Goal: Information Seeking & Learning: Compare options

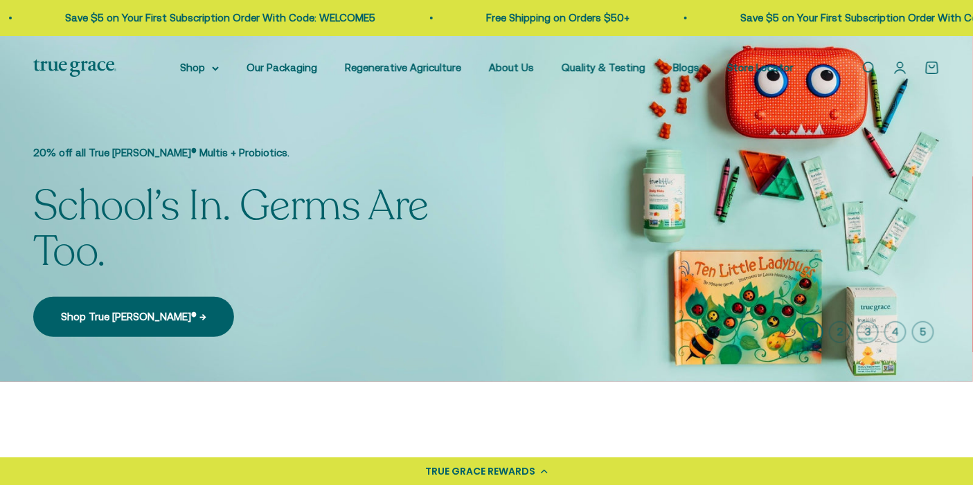
click at [876, 64] on link "Open search" at bounding box center [867, 67] width 15 height 15
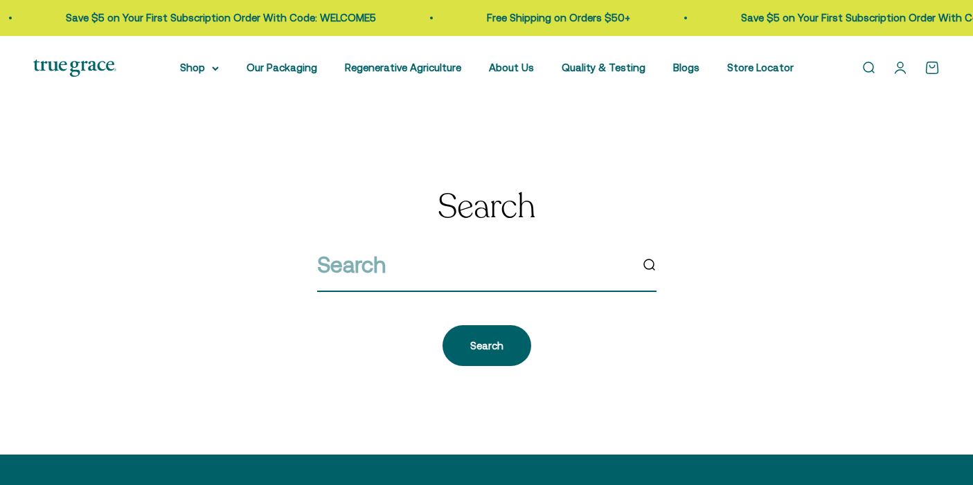
click at [518, 262] on input "search" at bounding box center [473, 264] width 313 height 35
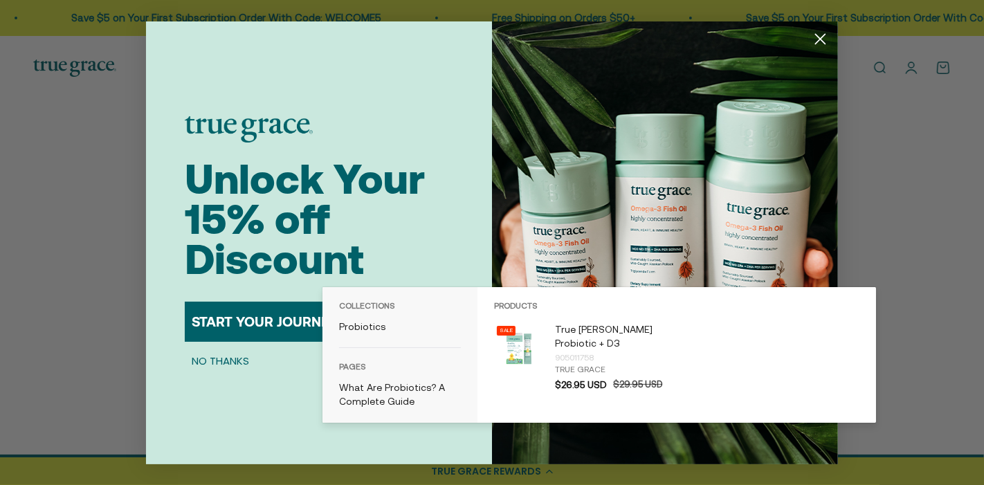
type input "kids probiotics"
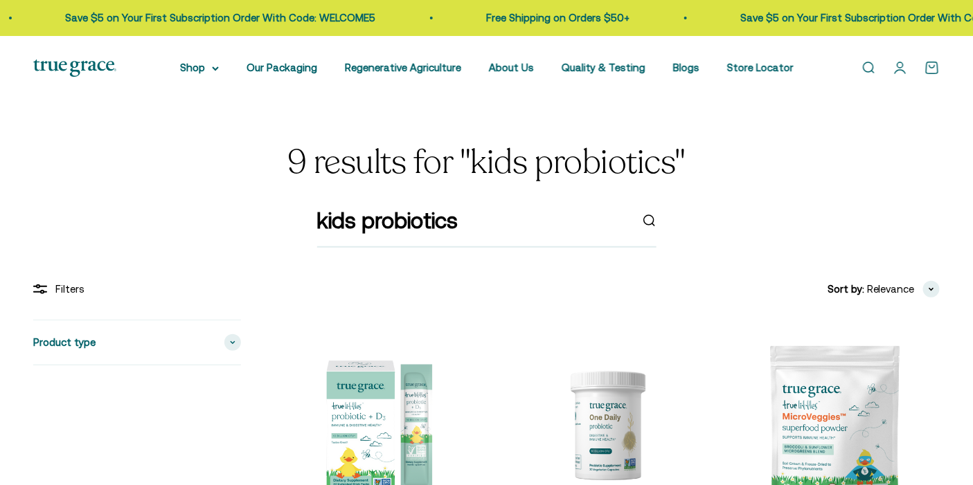
scroll to position [142, 0]
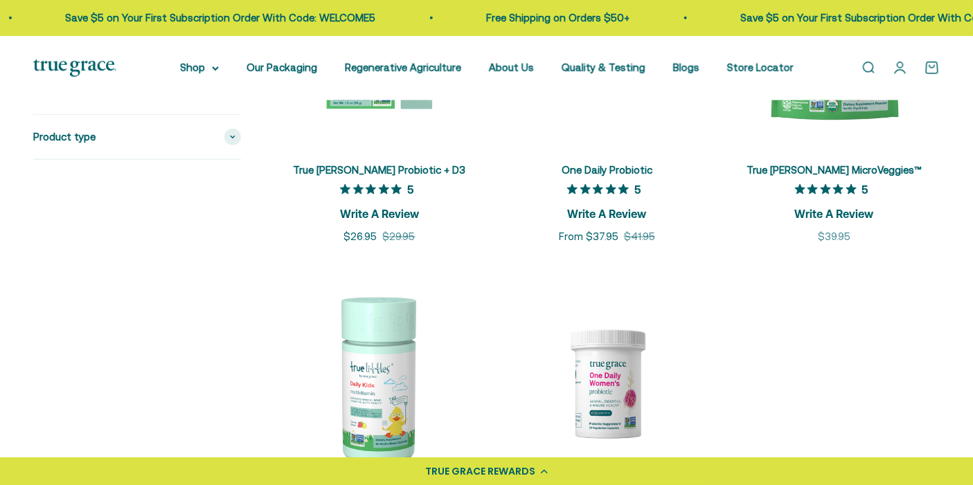
drag, startPoint x: 984, startPoint y: 78, endPoint x: 984, endPoint y: 184, distance: 106.6
click at [972, 184] on html "💰 Earn 1 point for every $1 you spend Join now Earn 25 points Already a member?…" at bounding box center [486, 480] width 973 height 1731
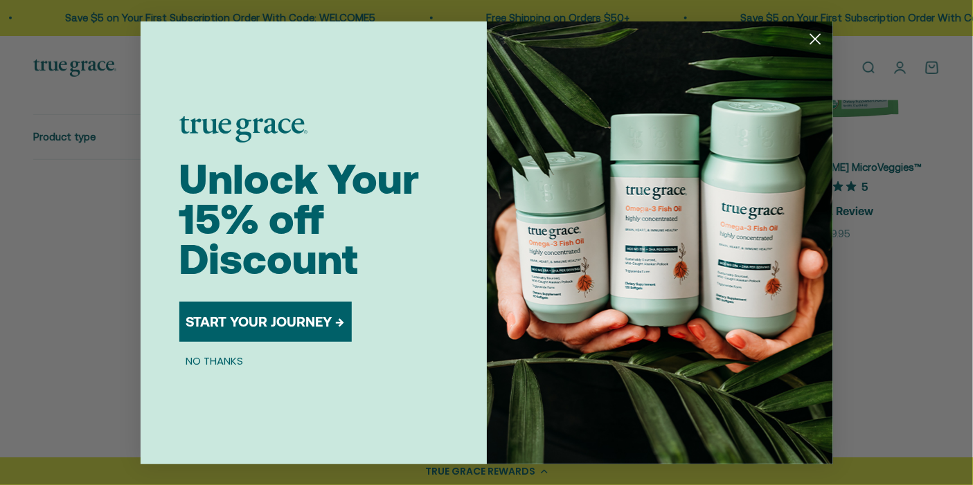
scroll to position [463, 0]
click at [820, 42] on circle "Close dialog" at bounding box center [814, 38] width 23 height 23
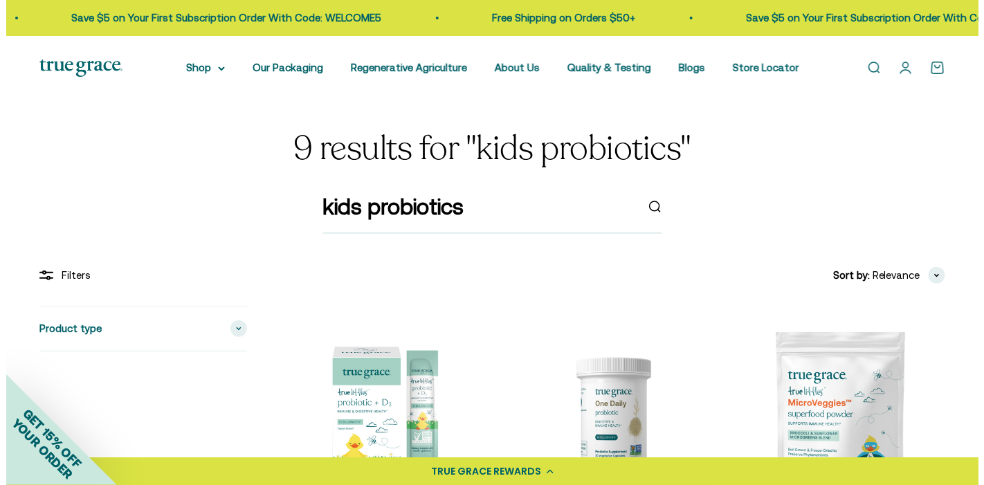
scroll to position [0, 0]
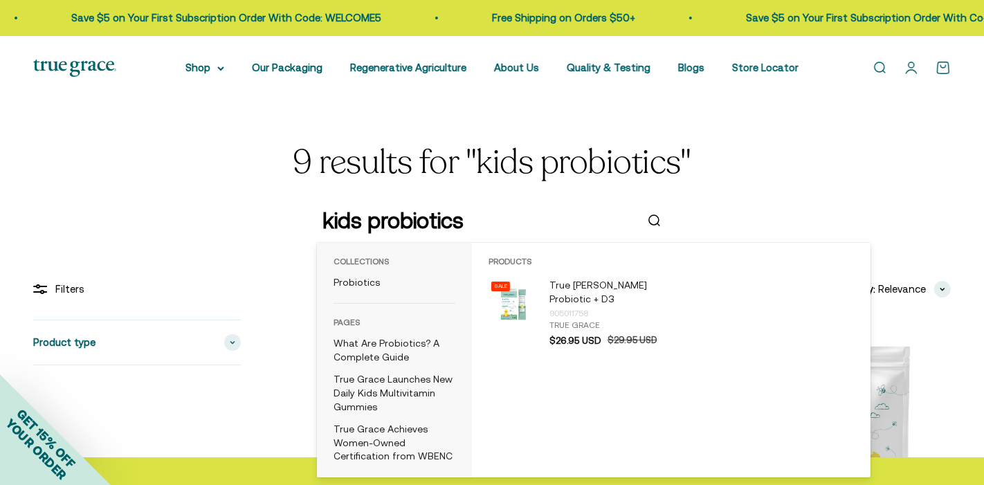
drag, startPoint x: 361, startPoint y: 219, endPoint x: 494, endPoint y: 222, distance: 132.9
click at [494, 222] on input "kids probiotics" at bounding box center [479, 220] width 313 height 35
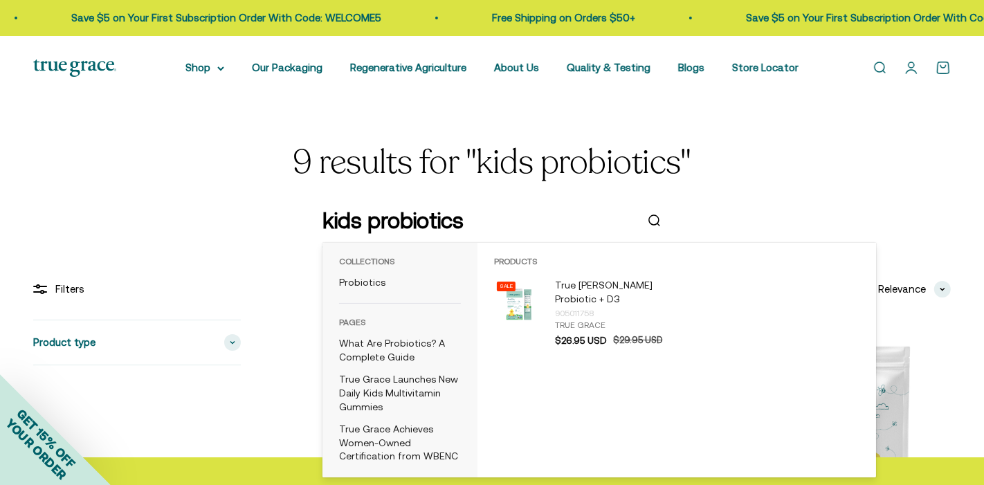
type input "kids"
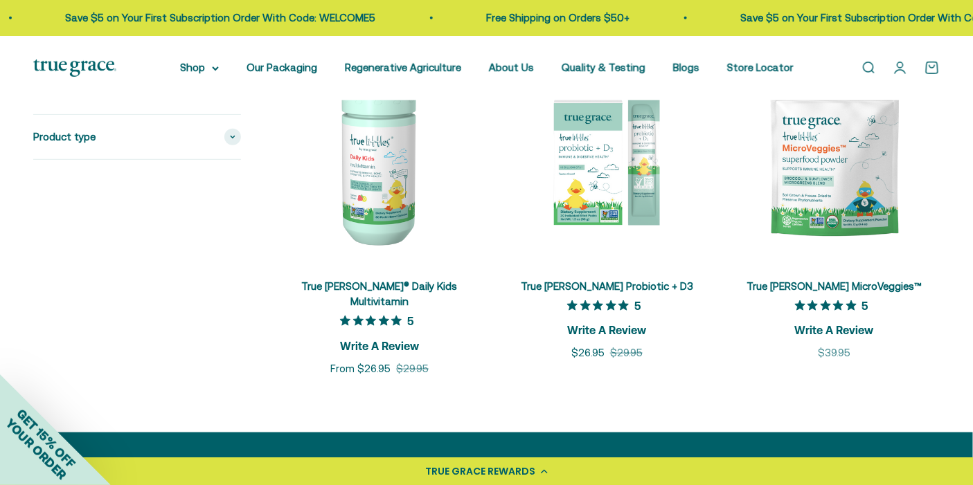
scroll to position [247, 0]
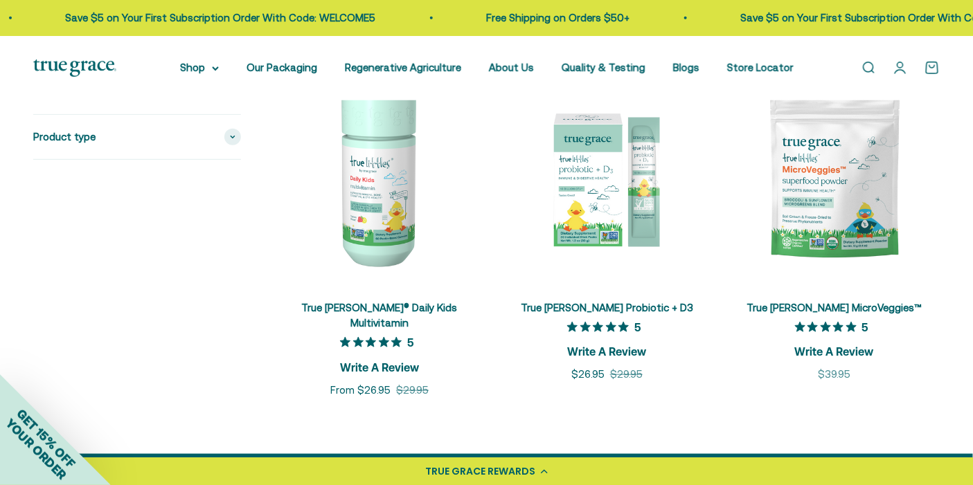
drag, startPoint x: 984, startPoint y: 137, endPoint x: 984, endPoint y: 220, distance: 83.1
click at [972, 220] on html "💰 Earn 1 point for every $1 you spend Join now Earn 25 points Already a member?…" at bounding box center [486, 447] width 973 height 1388
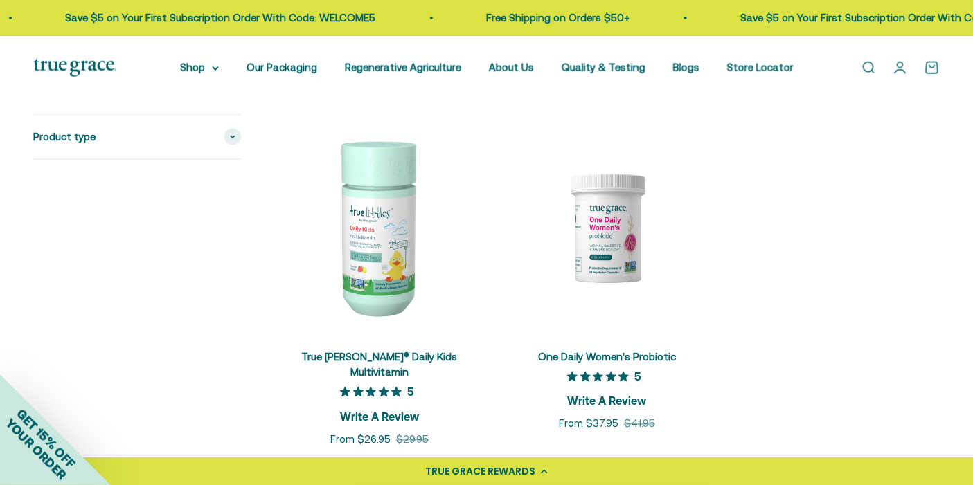
scroll to position [563, 0]
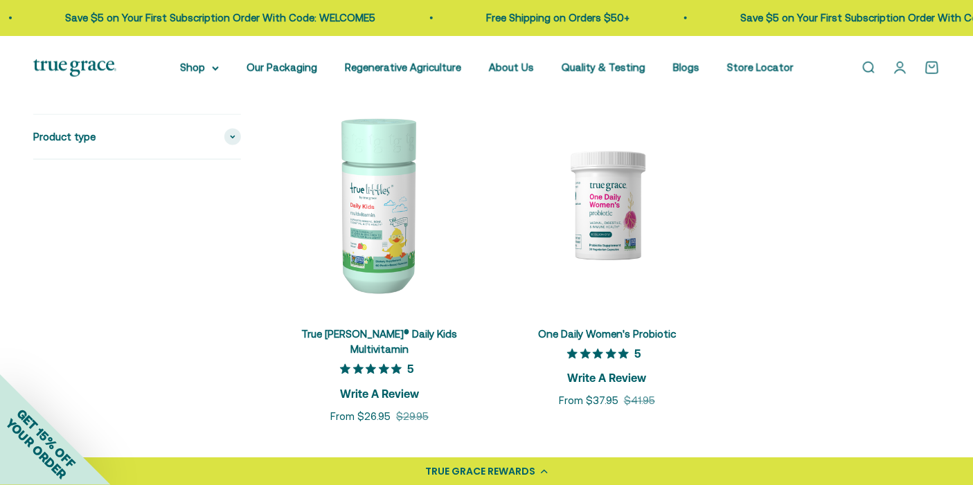
drag, startPoint x: 984, startPoint y: 235, endPoint x: 205, endPoint y: 310, distance: 782.3
click at [205, 310] on div "Product type Multivitamins (1) Probiotics (2) Kids (2)" at bounding box center [137, 90] width 208 height 669
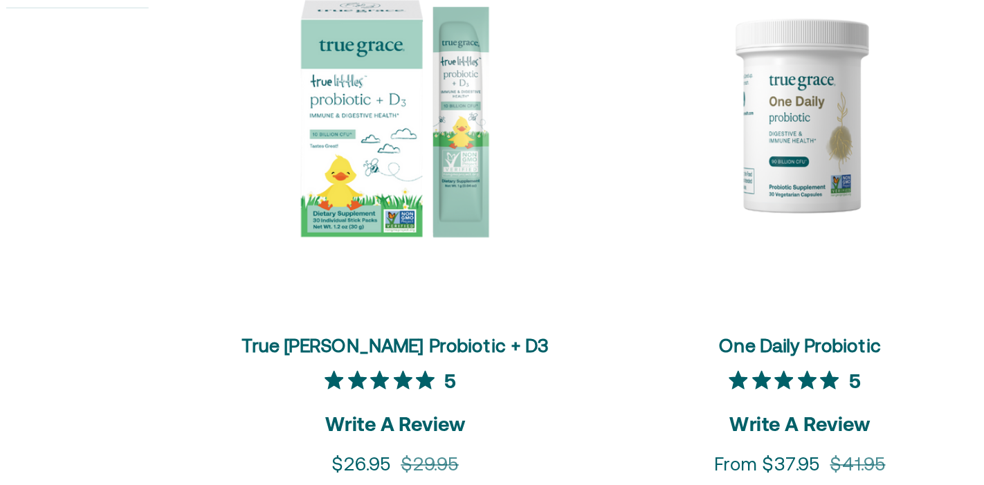
scroll to position [195, 0]
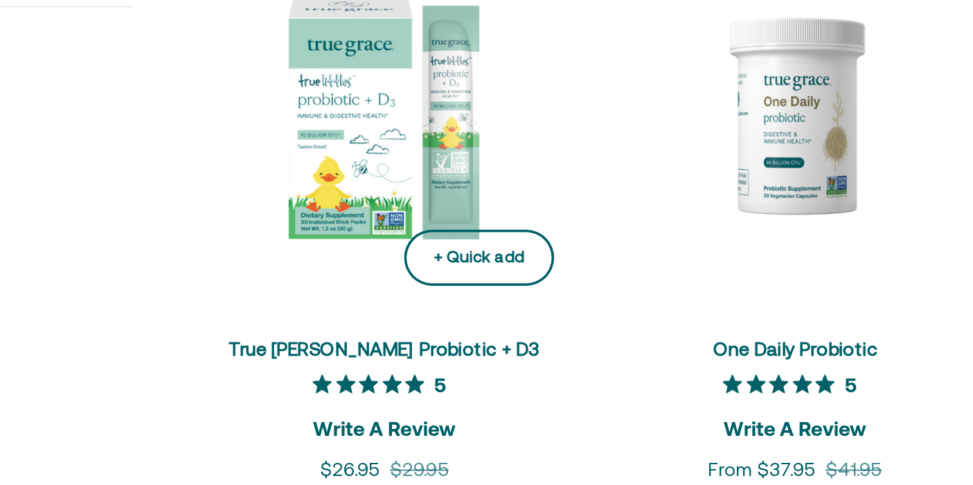
click at [406, 302] on button "+ Quick add" at bounding box center [431, 308] width 83 height 31
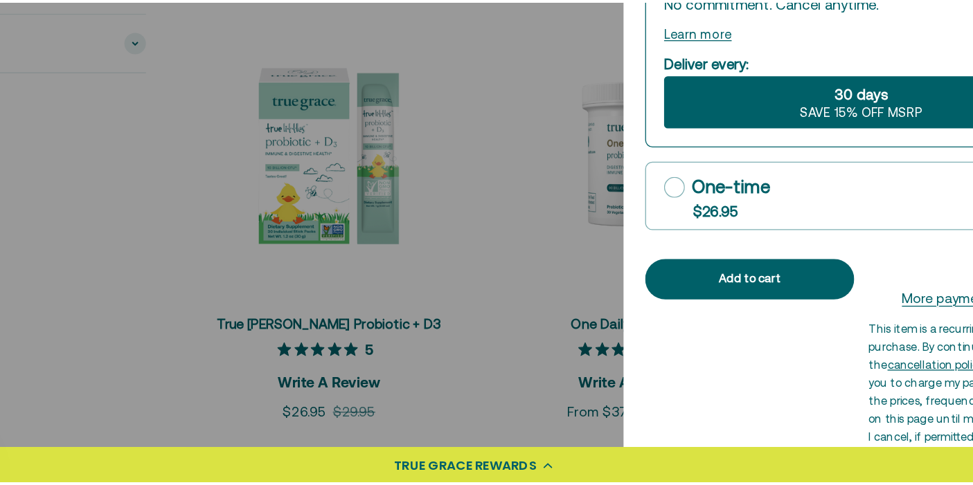
scroll to position [195, 0]
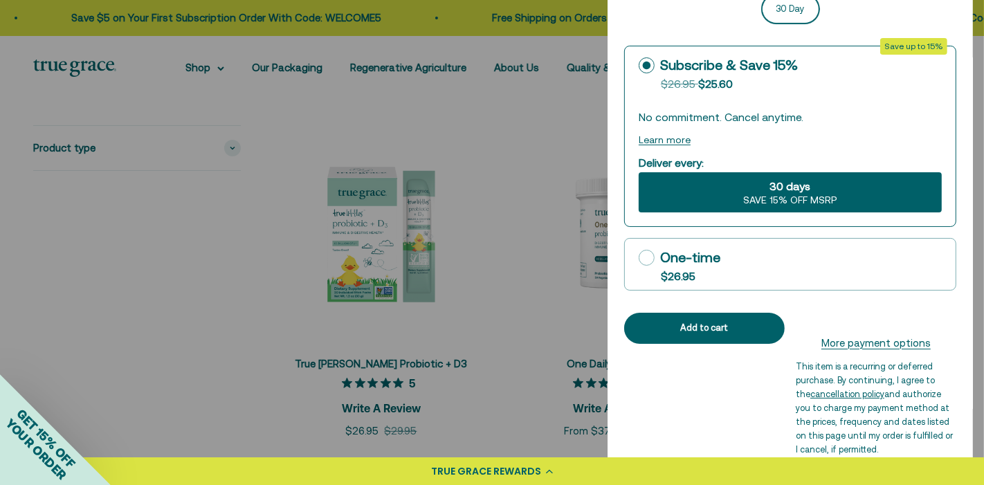
click at [408, 230] on div at bounding box center [492, 242] width 984 height 485
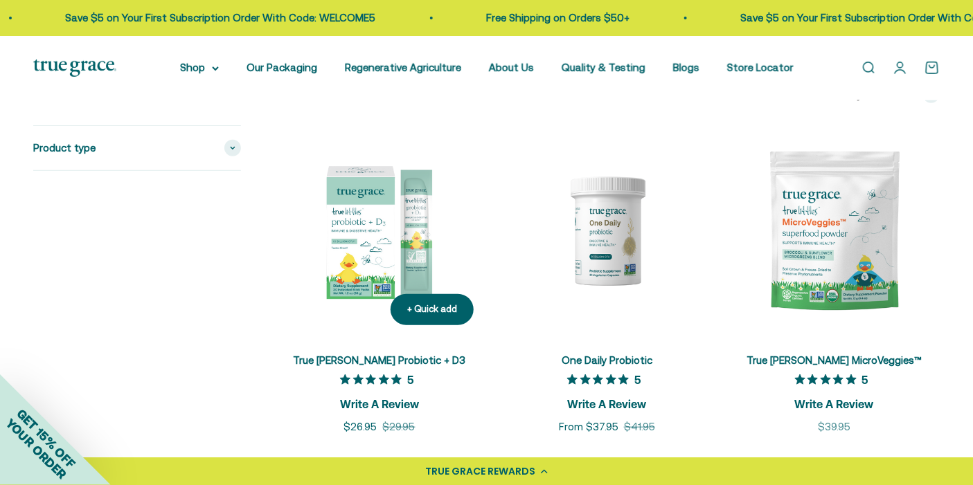
click at [350, 215] on img at bounding box center [379, 230] width 210 height 210
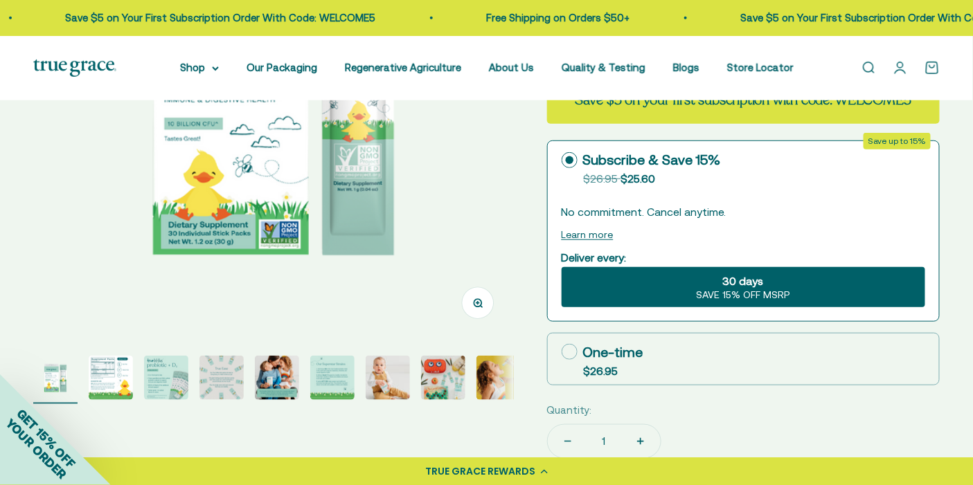
scroll to position [296, 0]
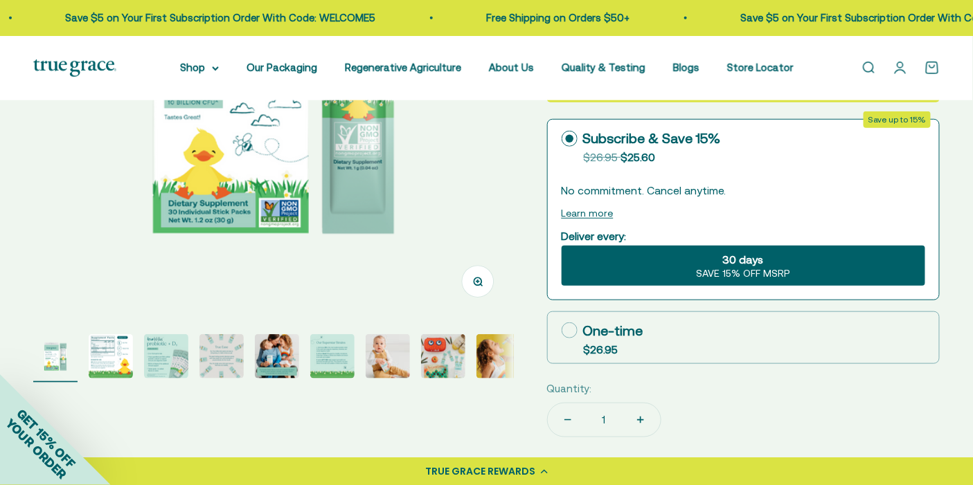
click at [111, 338] on img "Go to item 2" at bounding box center [111, 356] width 44 height 44
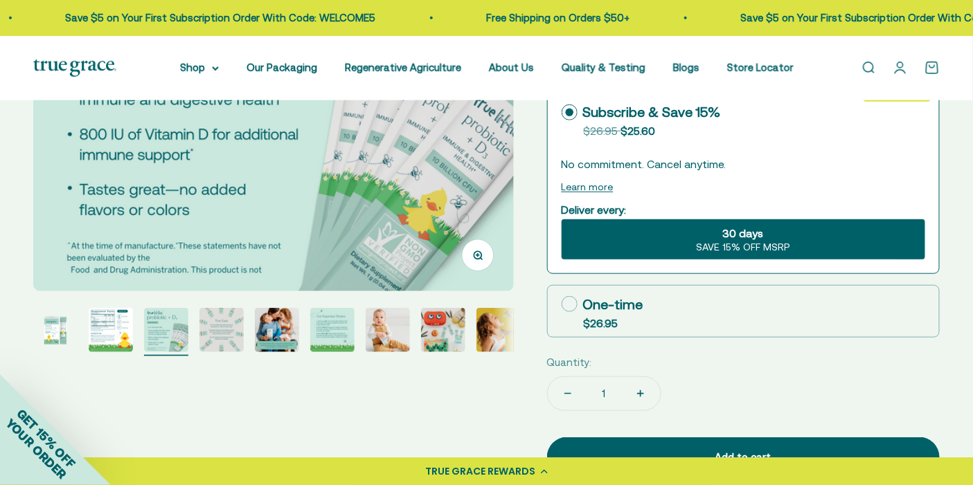
scroll to position [289, 0]
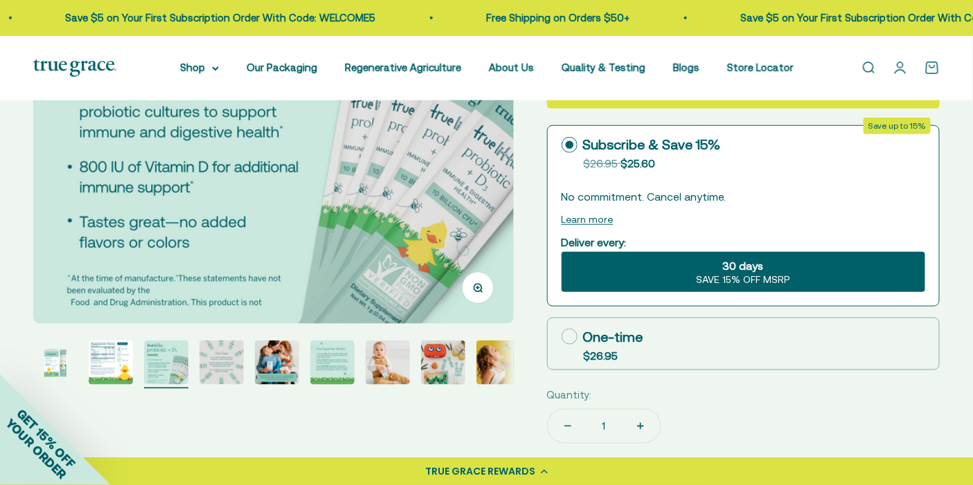
click at [316, 361] on img "Go to item 6" at bounding box center [332, 363] width 44 height 44
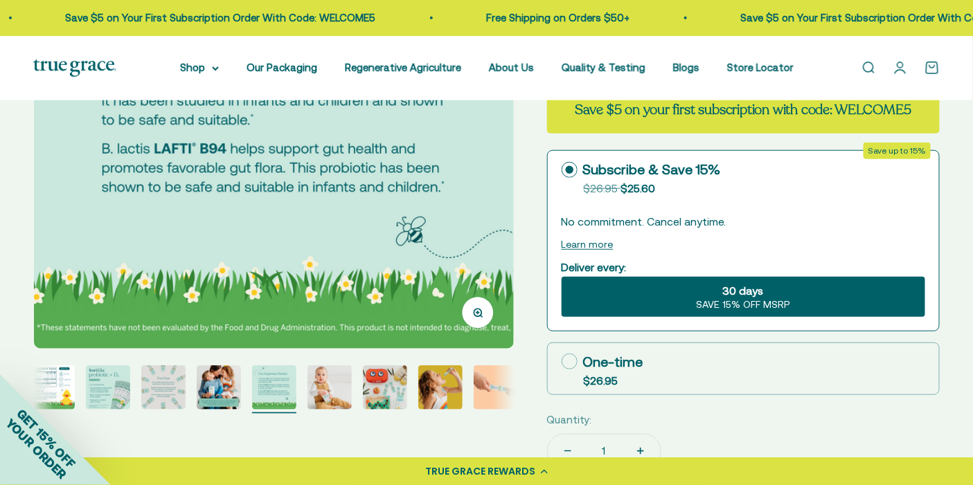
scroll to position [265, 0]
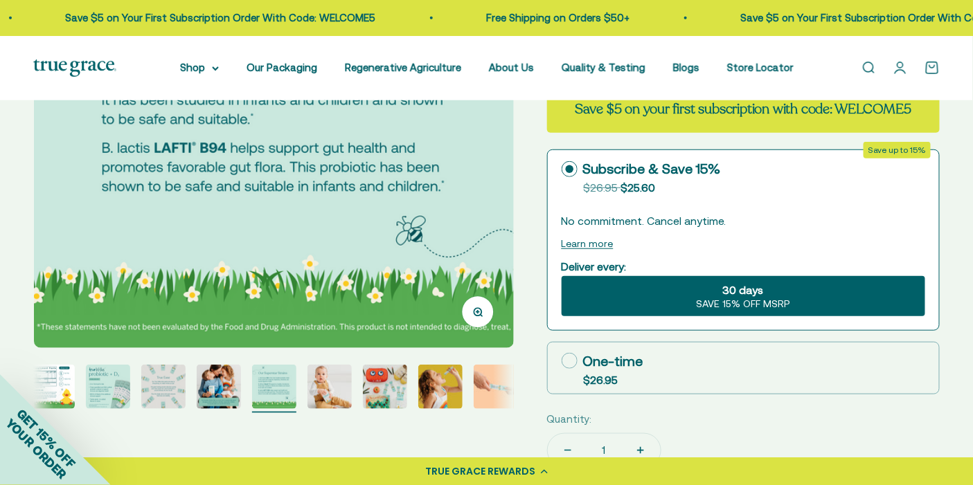
click at [451, 395] on img "Go to item 9" at bounding box center [440, 387] width 44 height 44
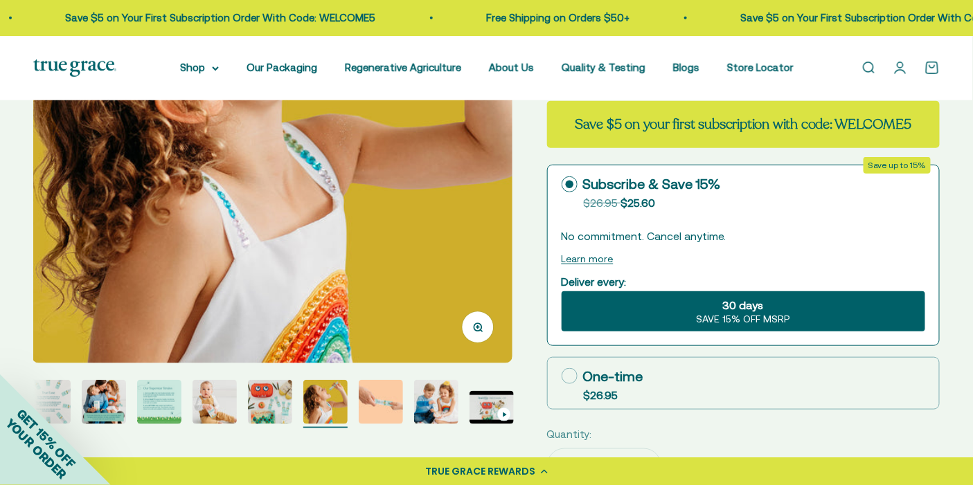
scroll to position [249, 0]
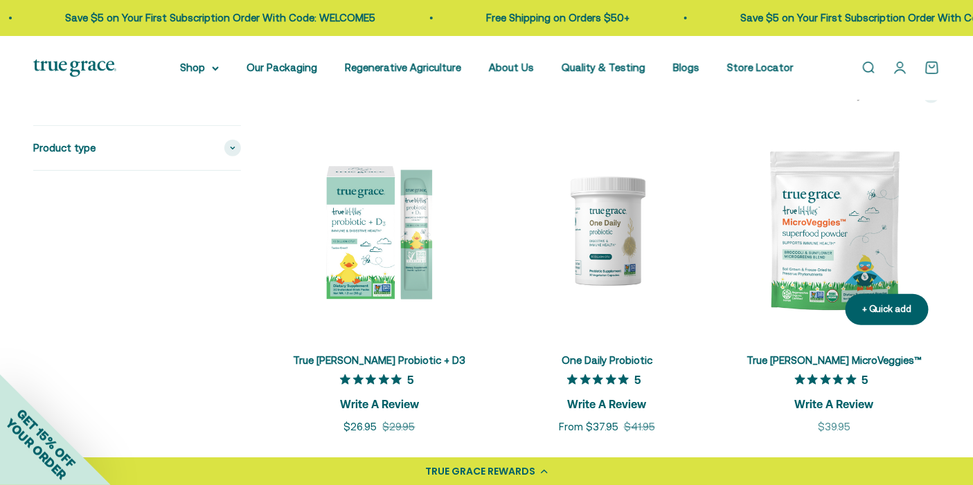
click at [845, 226] on img at bounding box center [834, 230] width 210 height 210
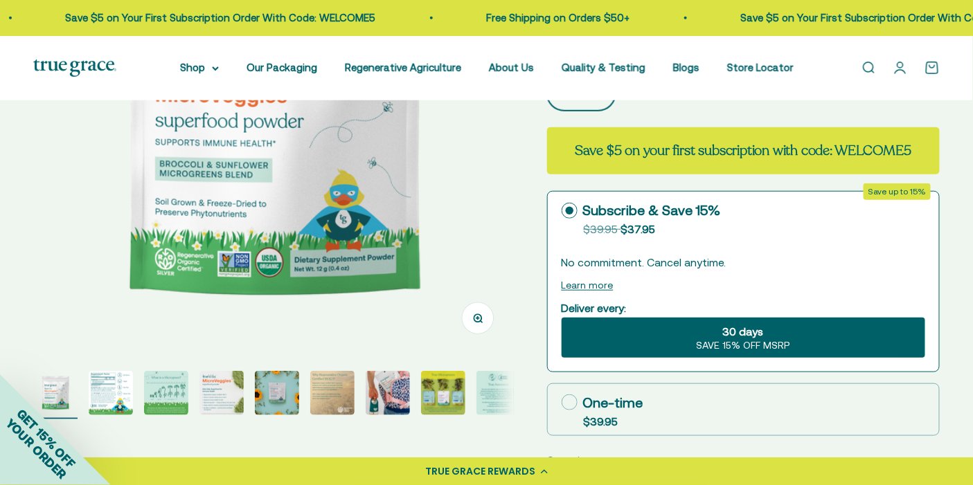
scroll to position [260, 0]
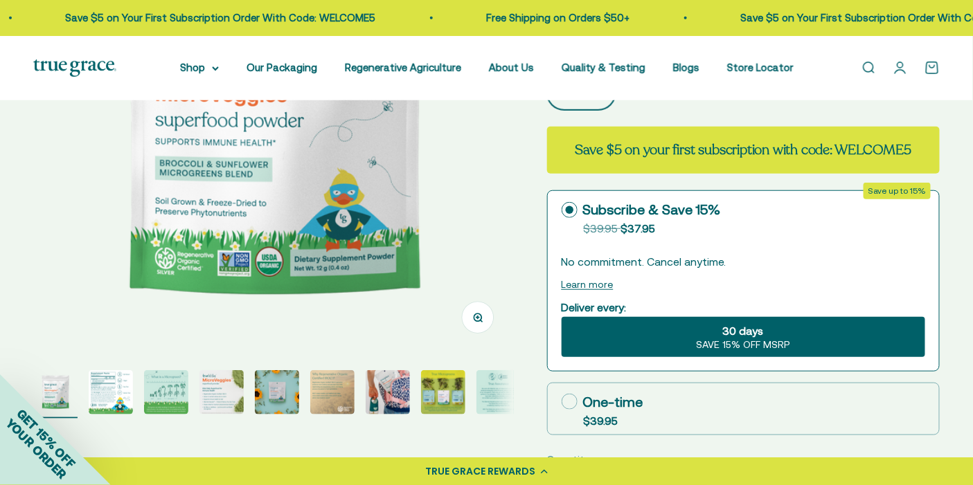
click at [116, 390] on img "Go to item 2" at bounding box center [111, 392] width 44 height 44
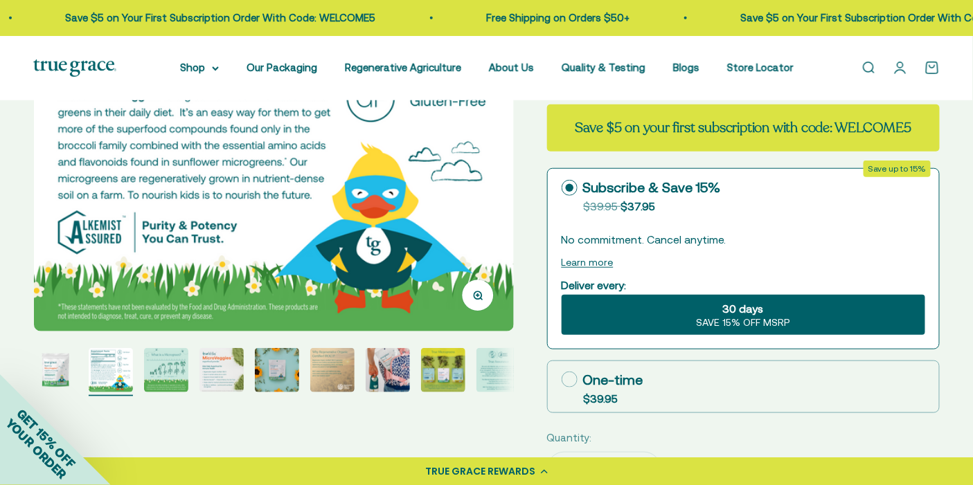
scroll to position [286, 0]
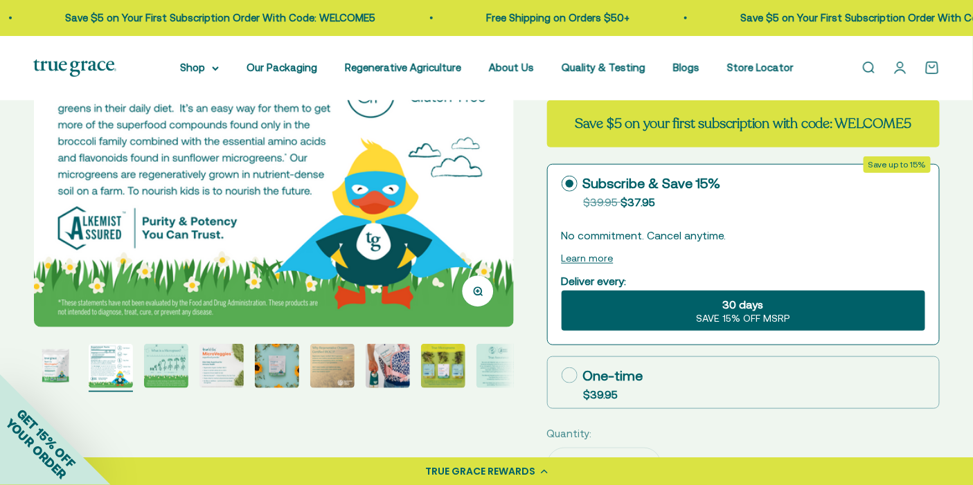
click at [57, 366] on img "Go to item 1" at bounding box center [55, 366] width 44 height 44
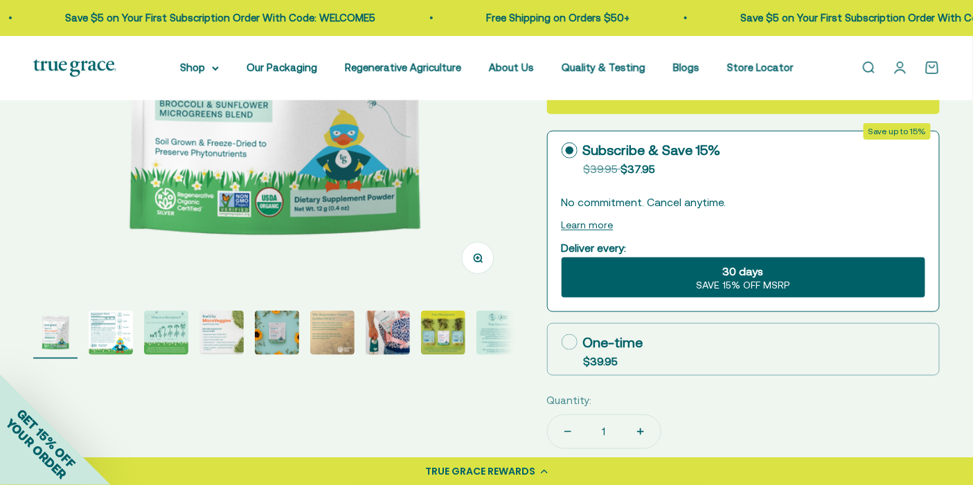
scroll to position [318, 0]
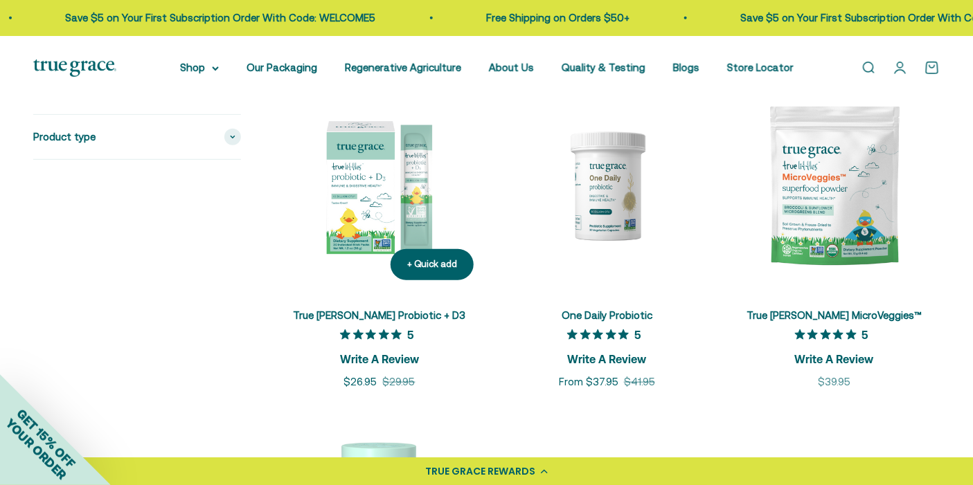
click at [401, 190] on img at bounding box center [379, 185] width 210 height 210
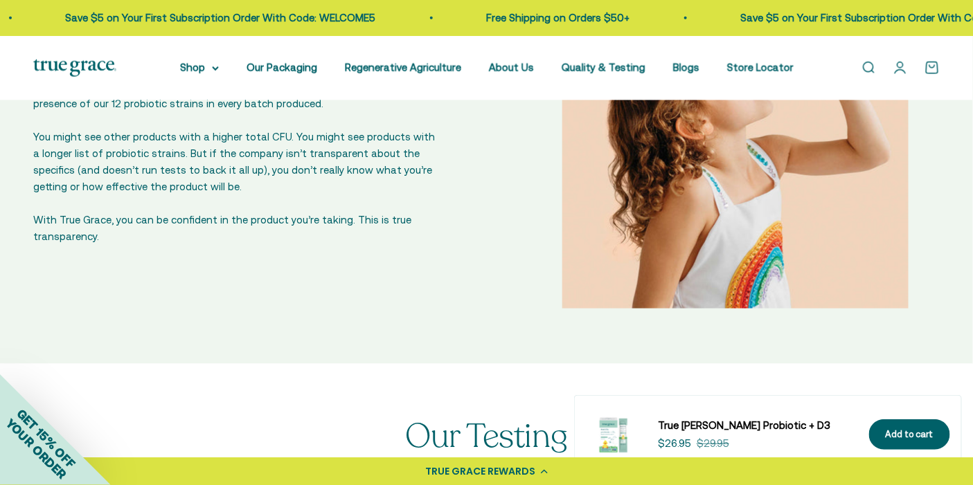
scroll to position [2187, 0]
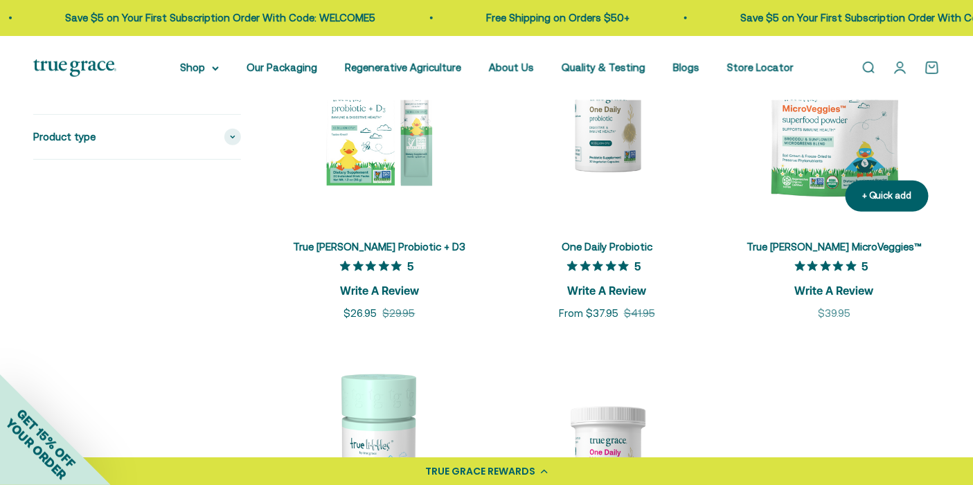
click at [827, 233] on div "True [PERSON_NAME] MicroVeggies™ 5 Write A Review Sale price $39.95" at bounding box center [834, 273] width 210 height 100
click at [784, 161] on img at bounding box center [834, 117] width 210 height 210
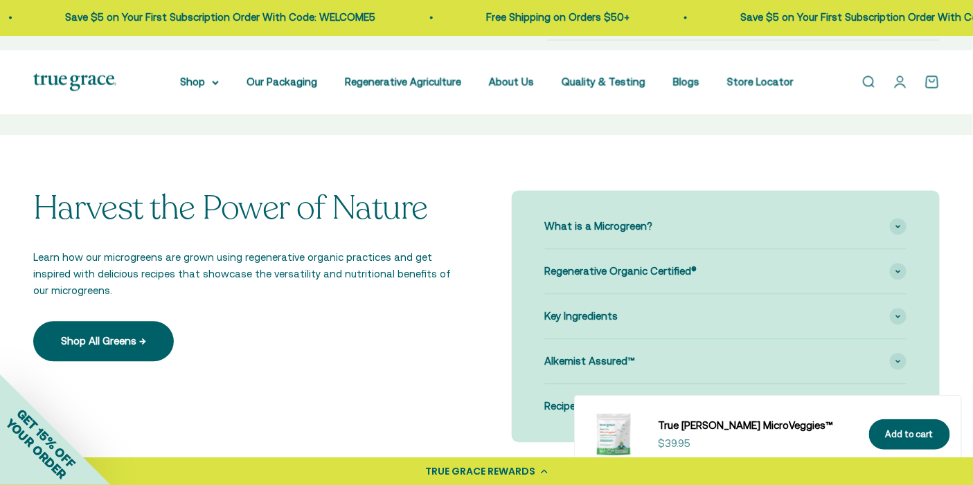
scroll to position [861, 0]
click at [563, 354] on span "Alkemist Assured™" at bounding box center [590, 362] width 91 height 17
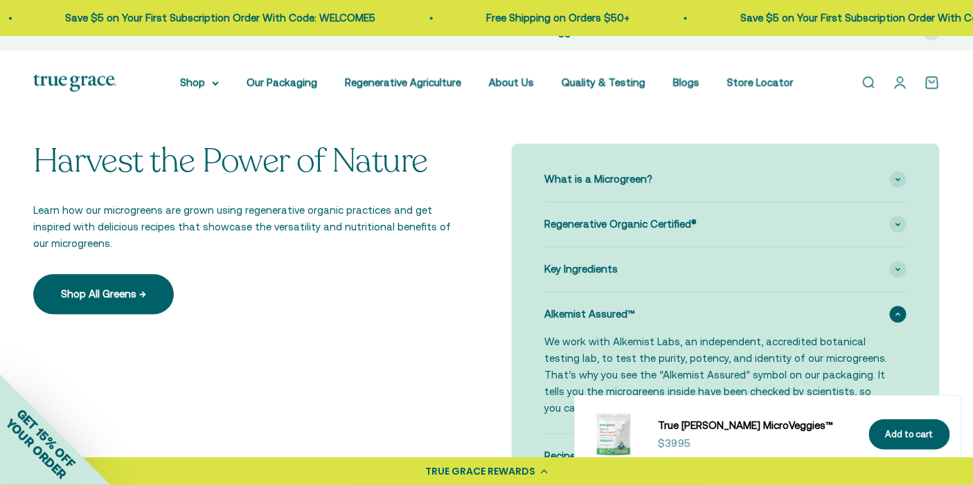
scroll to position [905, 0]
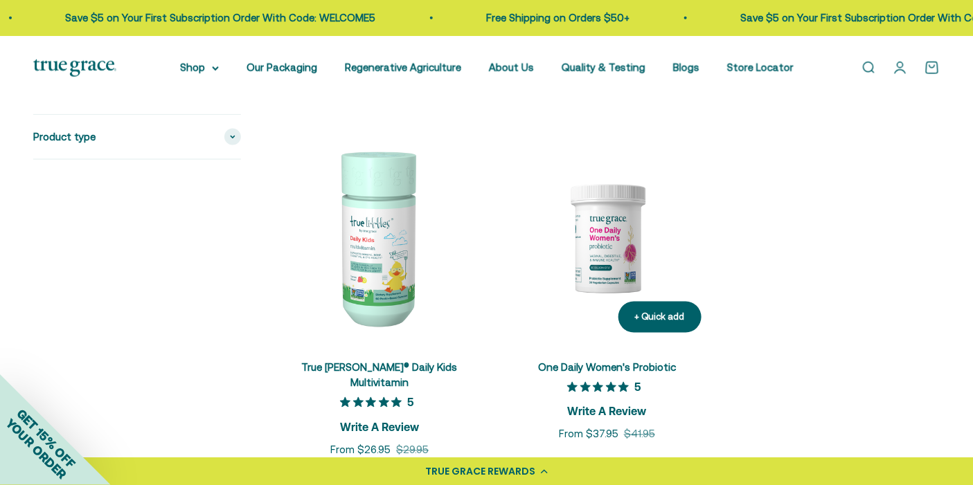
scroll to position [530, 0]
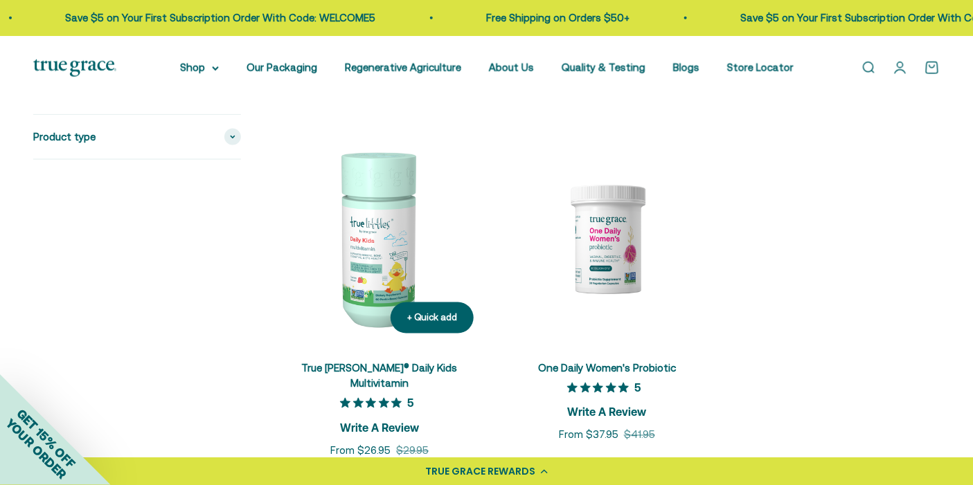
click at [332, 251] on img at bounding box center [379, 239] width 210 height 210
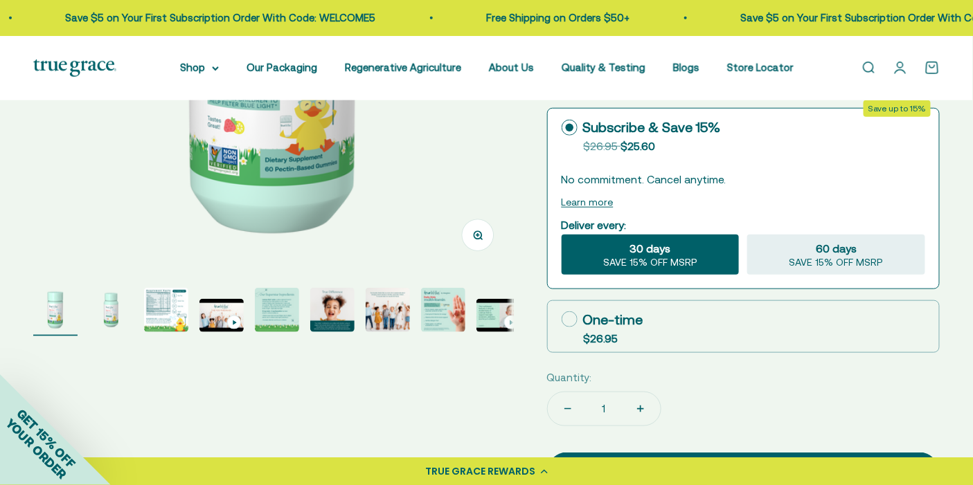
scroll to position [343, 0]
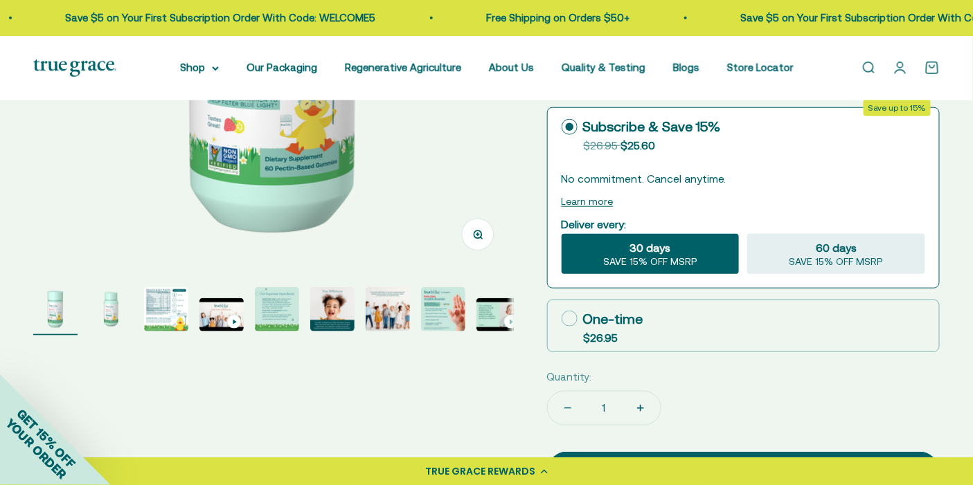
click at [146, 309] on img "Go to item 3" at bounding box center [166, 309] width 44 height 44
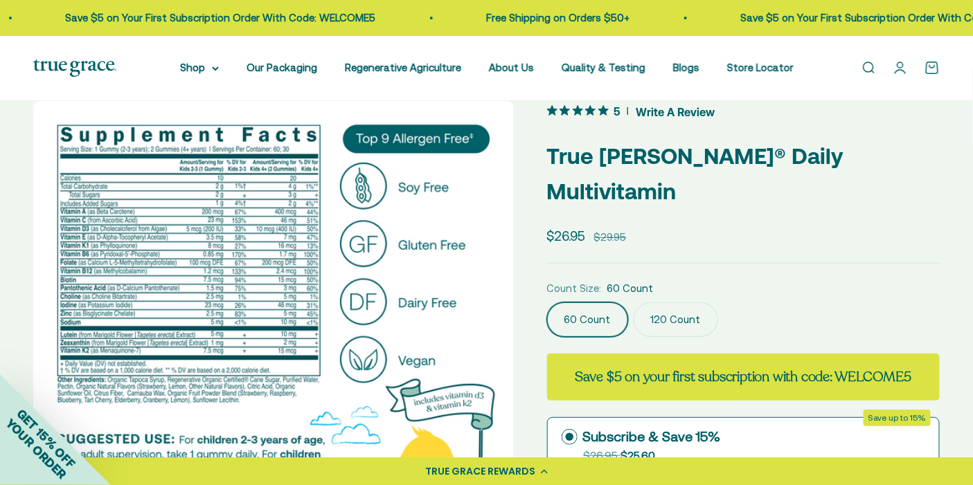
scroll to position [33, 0]
click at [669, 304] on label "120 Count" at bounding box center [675, 319] width 84 height 35
click at [547, 302] on input "120 Count" at bounding box center [546, 302] width 1 height 1
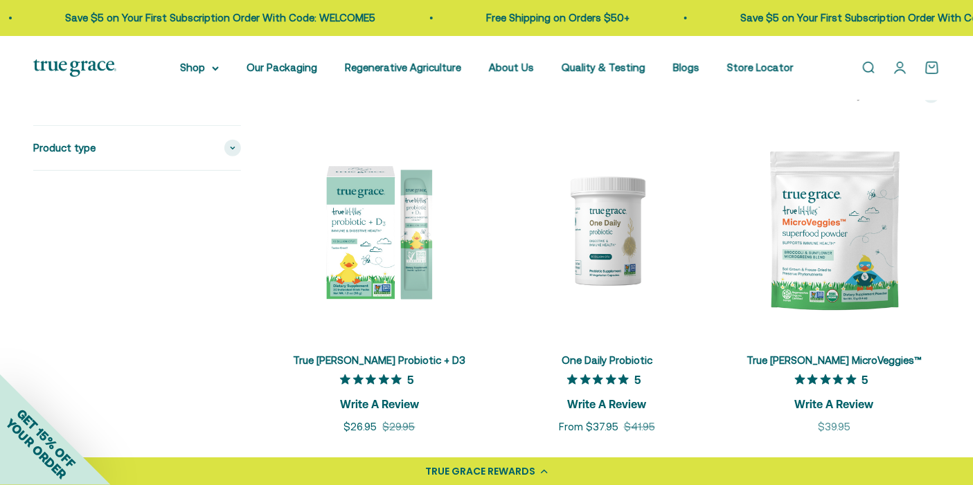
scroll to position [188, 0]
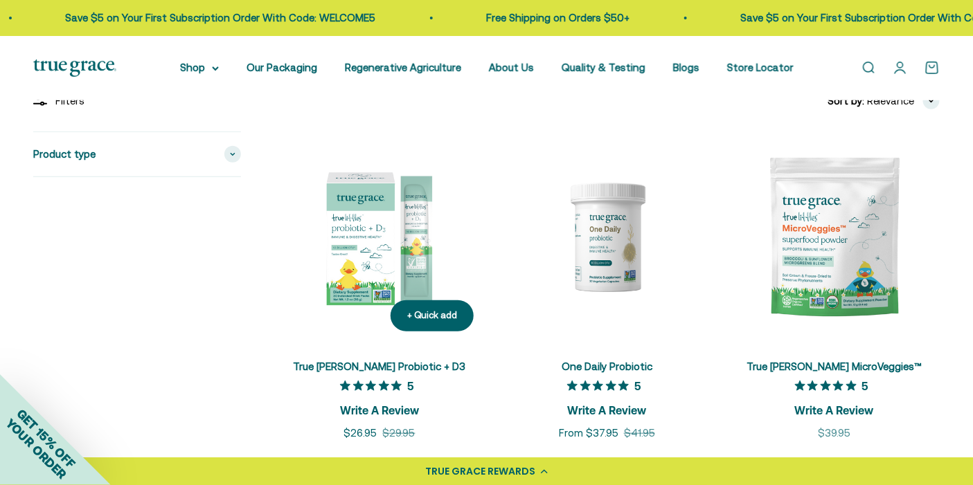
click at [417, 240] on img at bounding box center [379, 237] width 210 height 210
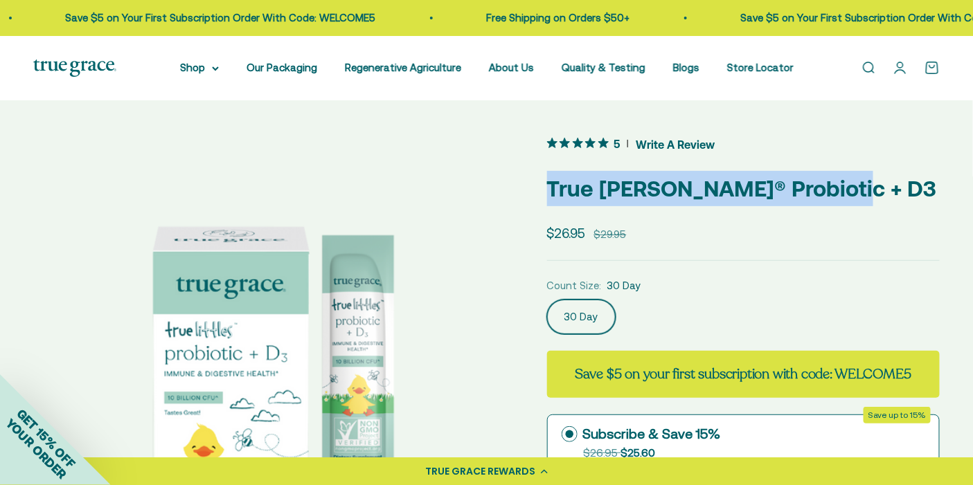
drag, startPoint x: 550, startPoint y: 192, endPoint x: 849, endPoint y: 190, distance: 299.7
click at [849, 190] on p "True [PERSON_NAME]® Probiotic + D3" at bounding box center [743, 188] width 392 height 35
copy p "True [PERSON_NAME]® Probiotic + D3"
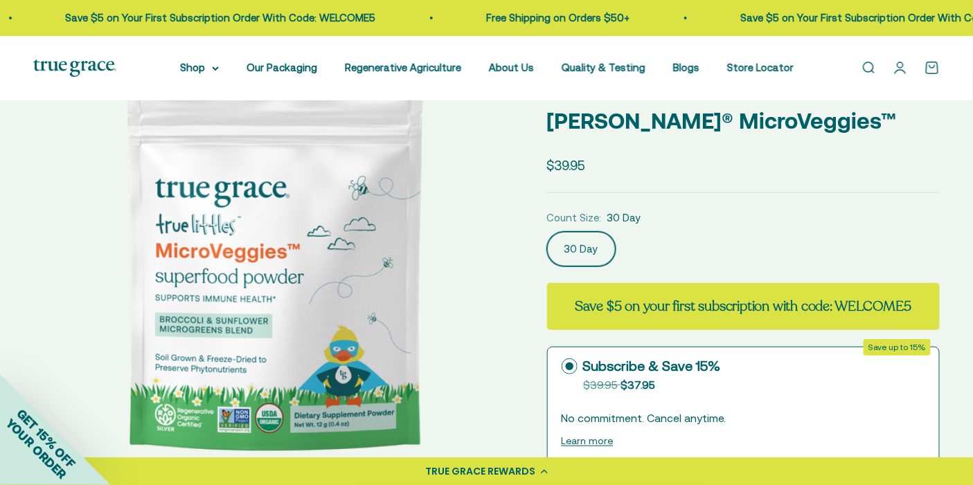
scroll to position [104, 0]
click at [523, 463] on div "TRUE GRACE REWARDS" at bounding box center [486, 472] width 973 height 28
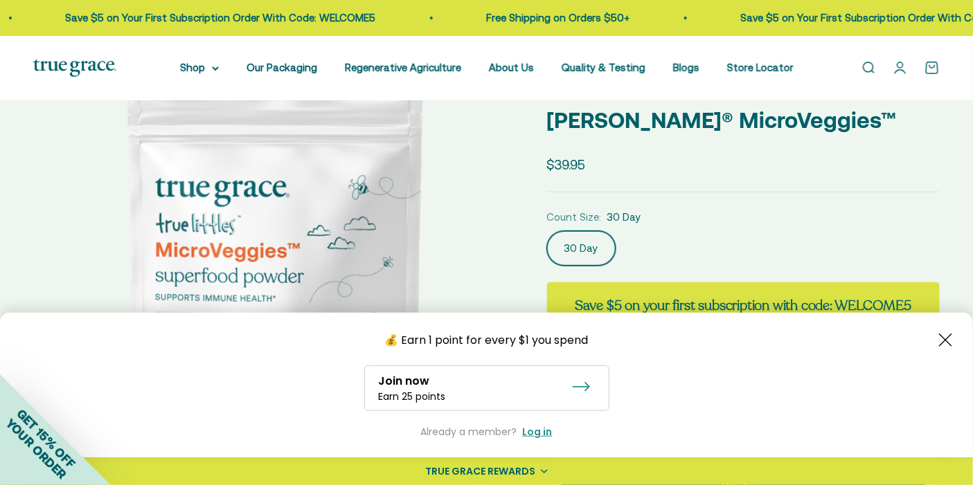
click at [527, 467] on div "TRUE GRACE REWARDS" at bounding box center [481, 471] width 110 height 15
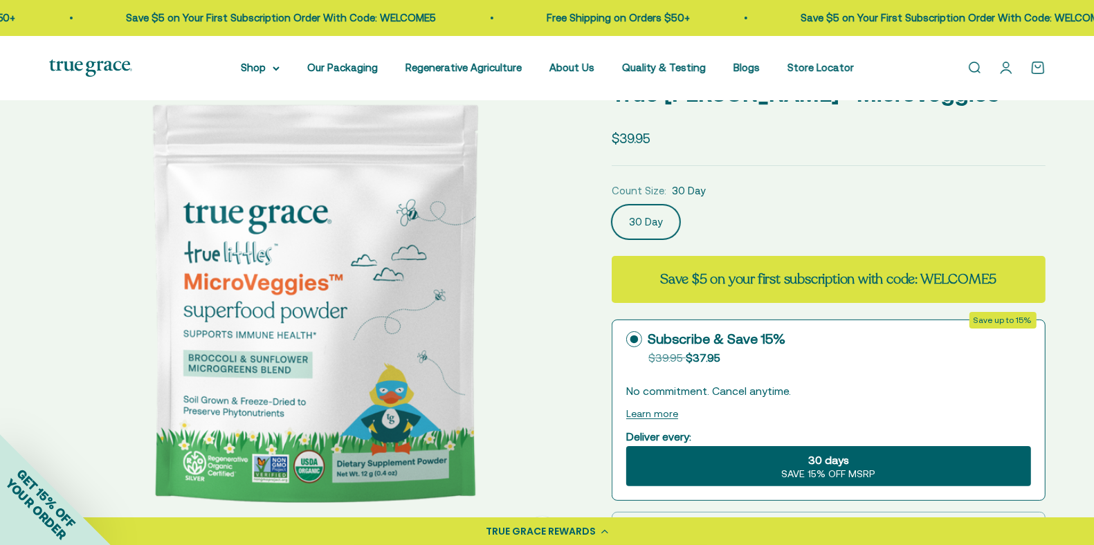
scroll to position [0, 0]
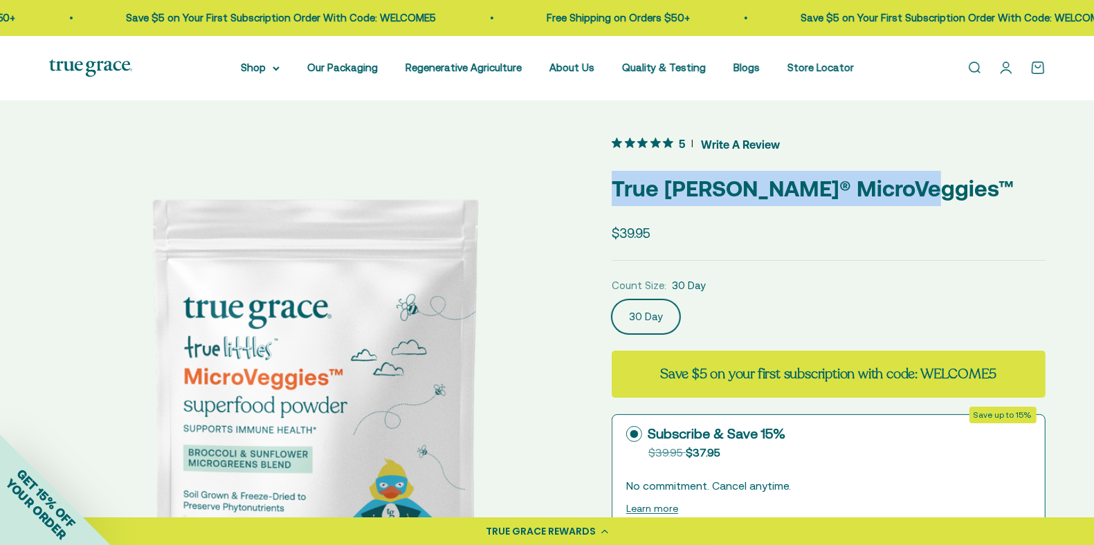
drag, startPoint x: 629, startPoint y: 202, endPoint x: 920, endPoint y: 190, distance: 291.0
click at [920, 190] on p "True [PERSON_NAME]® MicroVeggies™" at bounding box center [828, 188] width 433 height 35
copy p "True [PERSON_NAME]® MicroVeggies™"
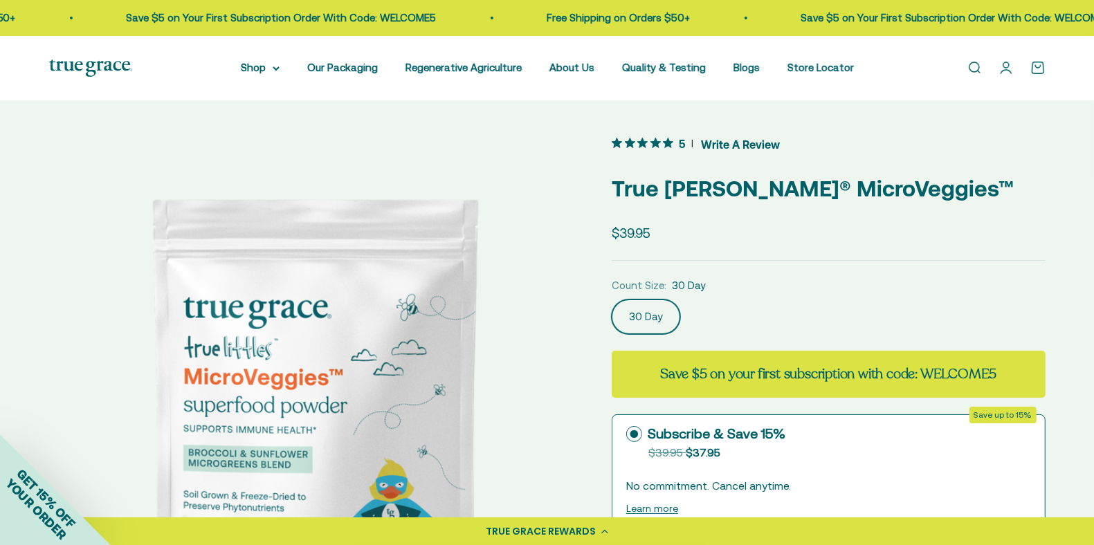
click at [972, 150] on div "5 Write A Review" at bounding box center [828, 144] width 433 height 21
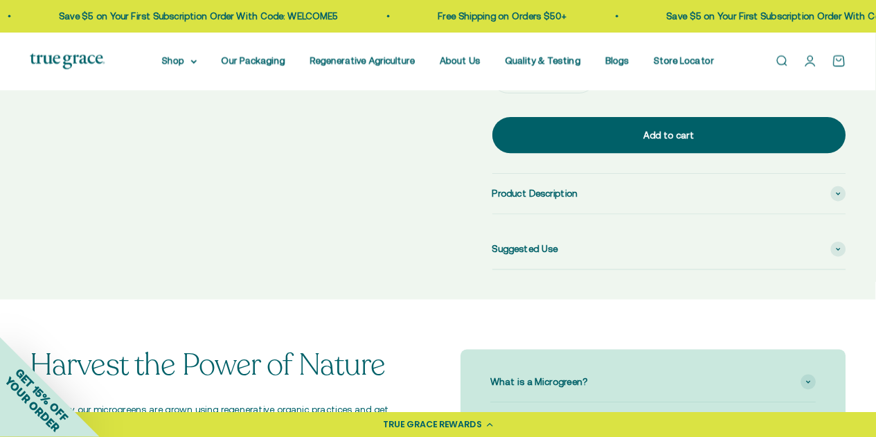
scroll to position [665, 0]
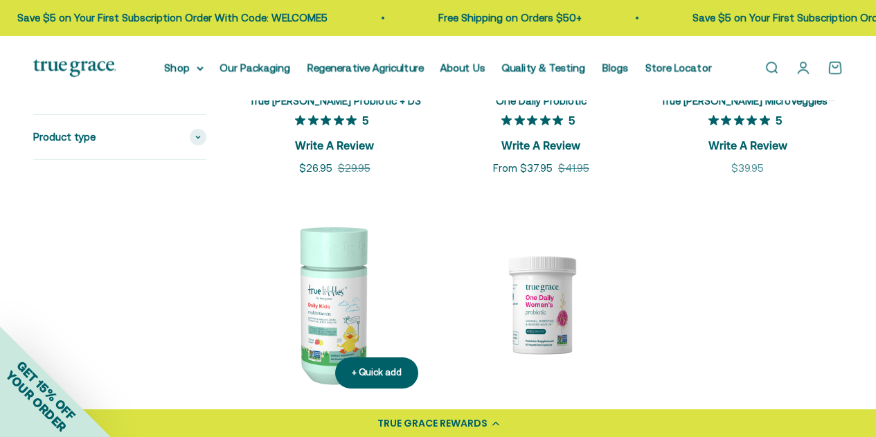
click at [359, 291] on img at bounding box center [335, 305] width 190 height 190
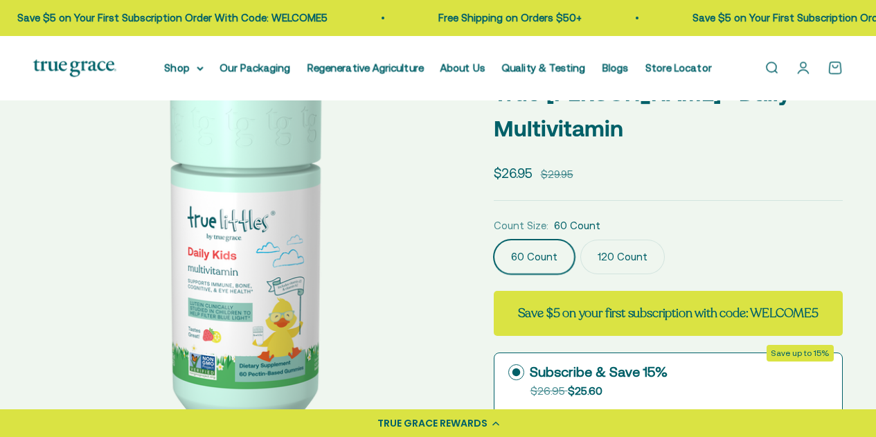
drag, startPoint x: 885, startPoint y: 54, endPoint x: 885, endPoint y: 62, distance: 7.6
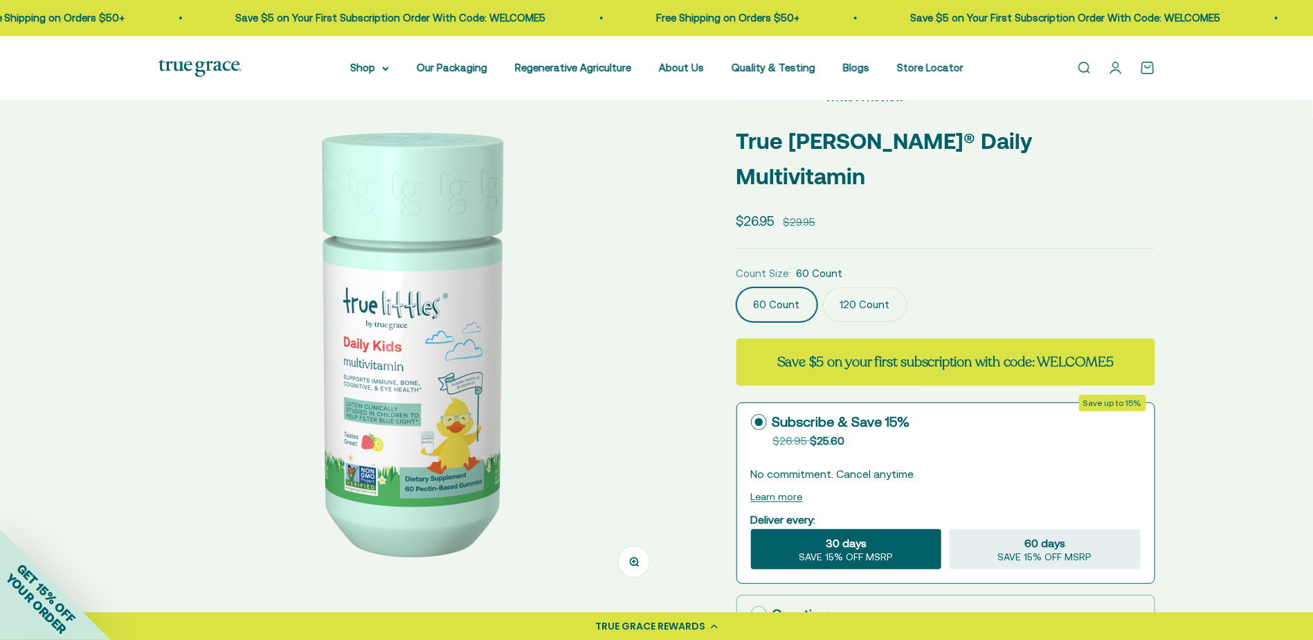
scroll to position [60, 0]
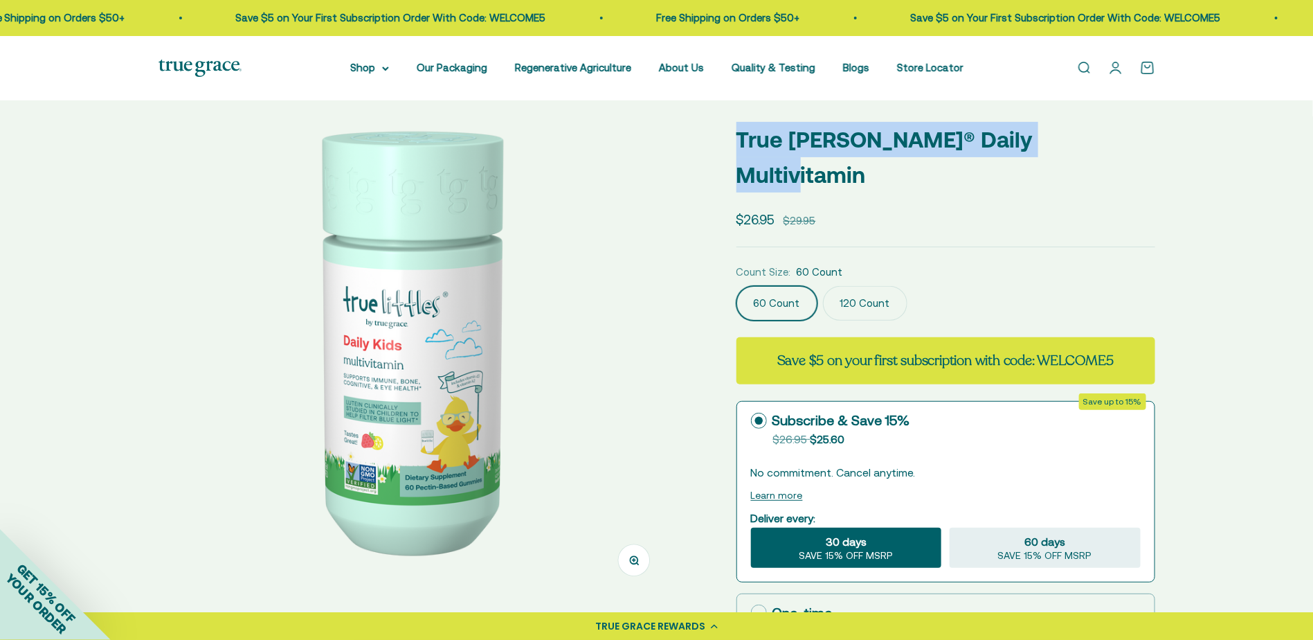
drag, startPoint x: 1066, startPoint y: 135, endPoint x: 726, endPoint y: 126, distance: 340.0
click at [726, 126] on div "Zoom Go to item 1 Go to item 2 Go to item 3 Go to item 4 Go to item 5 Go to ite…" at bounding box center [657, 500] width 997 height 832
copy p "True Littles® Daily Multivitamin"
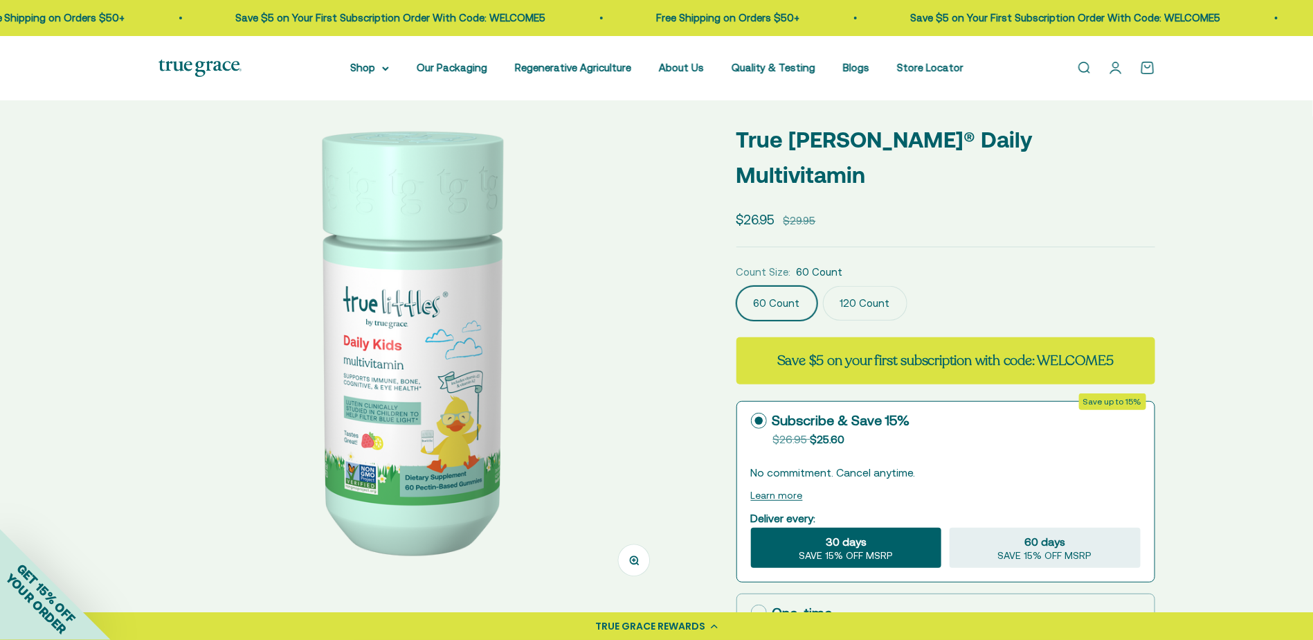
click at [875, 275] on div "Count Size: 60 Count" at bounding box center [946, 272] width 419 height 17
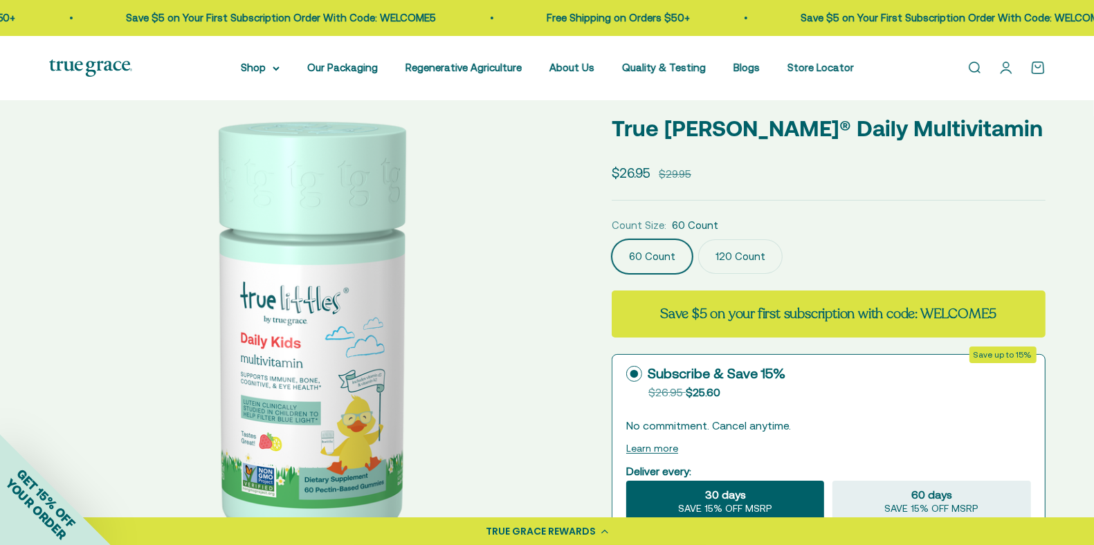
drag, startPoint x: 987, startPoint y: 336, endPoint x: 822, endPoint y: 280, distance: 174.0
click at [822, 274] on fieldset "Count Size: 60 Count 60 Count 120 Count" at bounding box center [828, 245] width 433 height 57
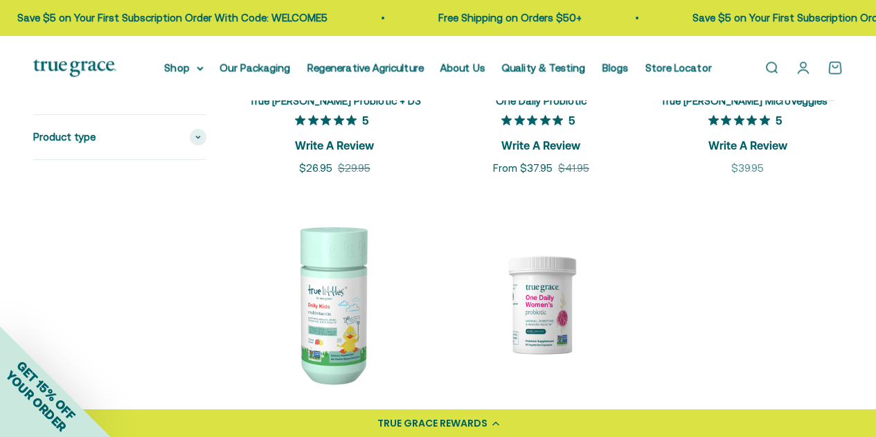
scroll to position [417, 0]
